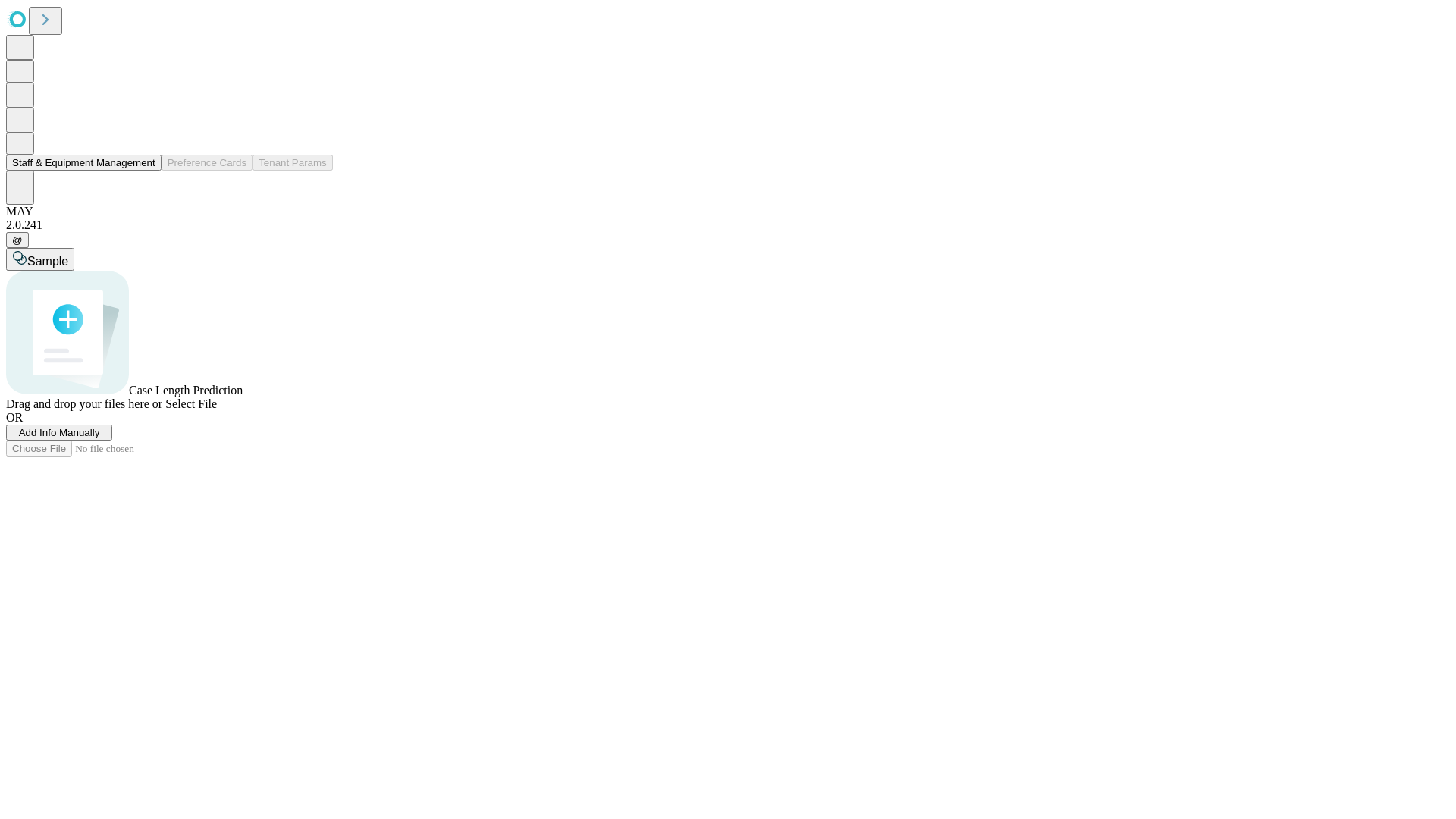
click at [145, 171] on button "Staff & Equipment Management" at bounding box center [84, 163] width 155 height 16
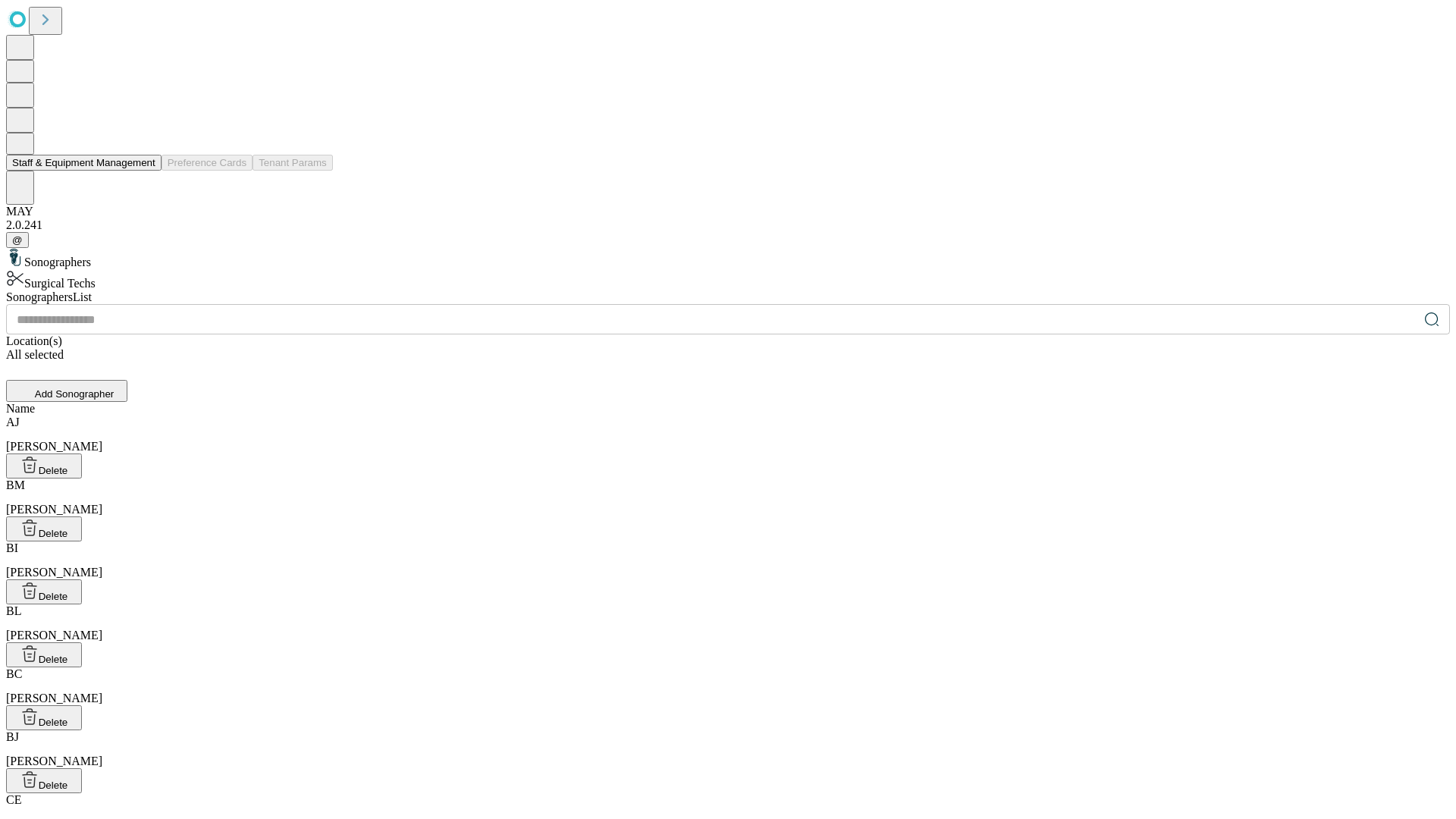
click at [145, 171] on button "Staff & Equipment Management" at bounding box center [84, 163] width 155 height 16
